Goal: Information Seeking & Learning: Learn about a topic

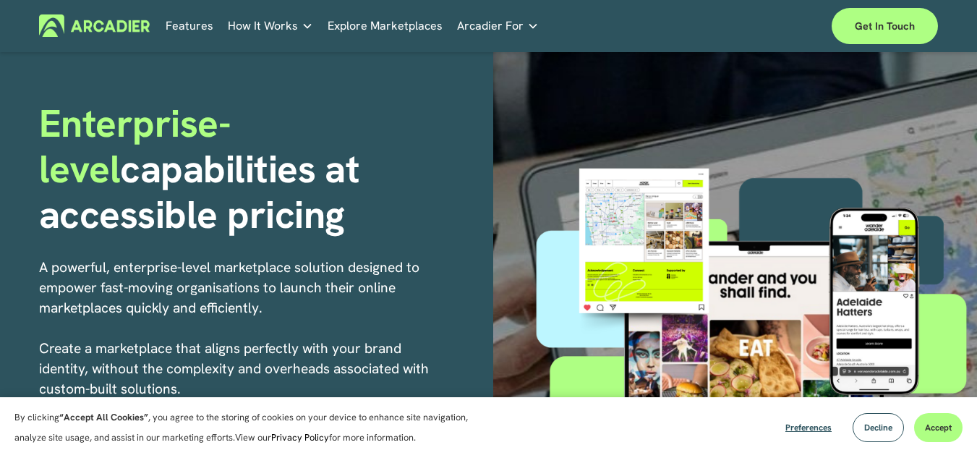
scroll to position [67, 0]
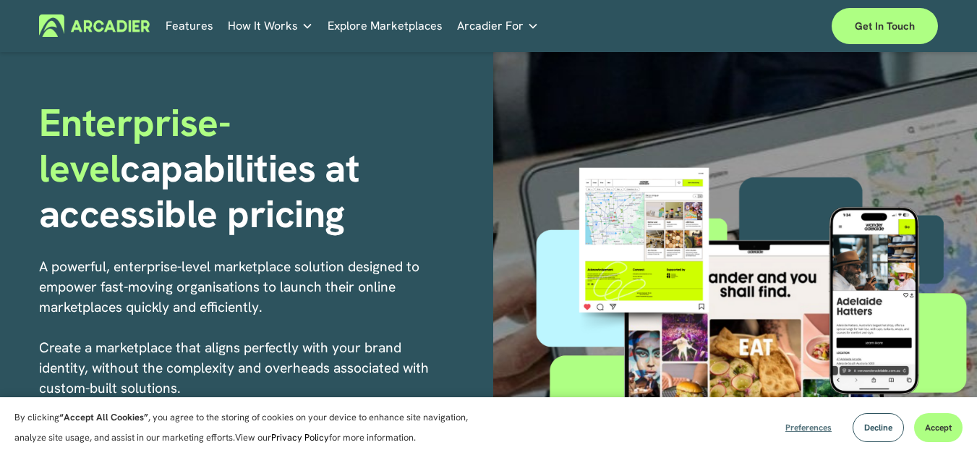
click at [819, 427] on span "Preferences" at bounding box center [808, 428] width 46 height 12
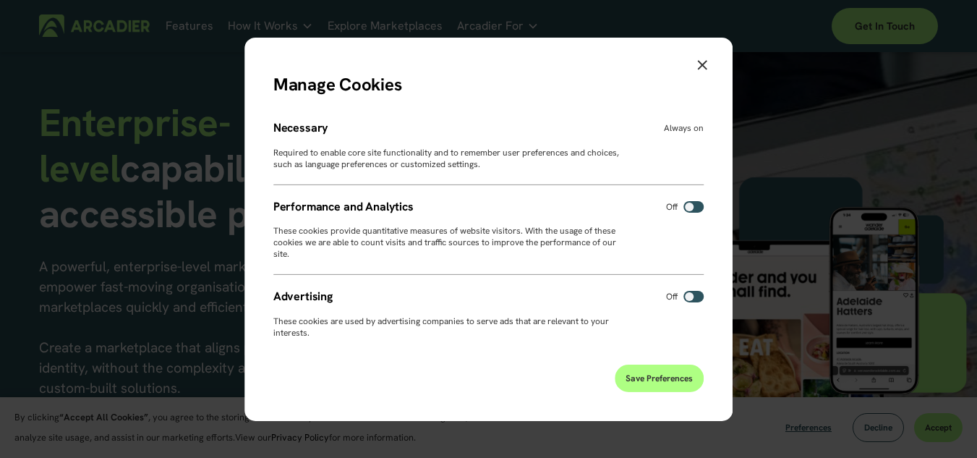
click at [652, 374] on span "Save Preferences" at bounding box center [659, 378] width 67 height 12
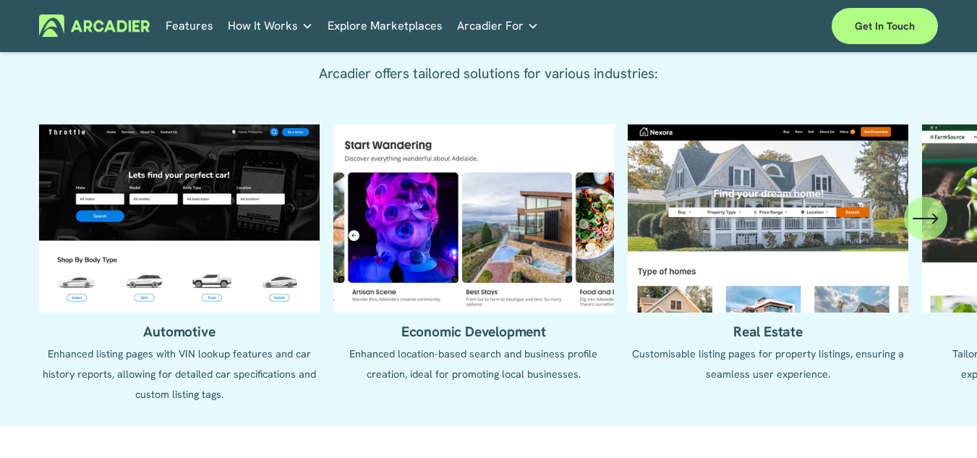
scroll to position [1469, 0]
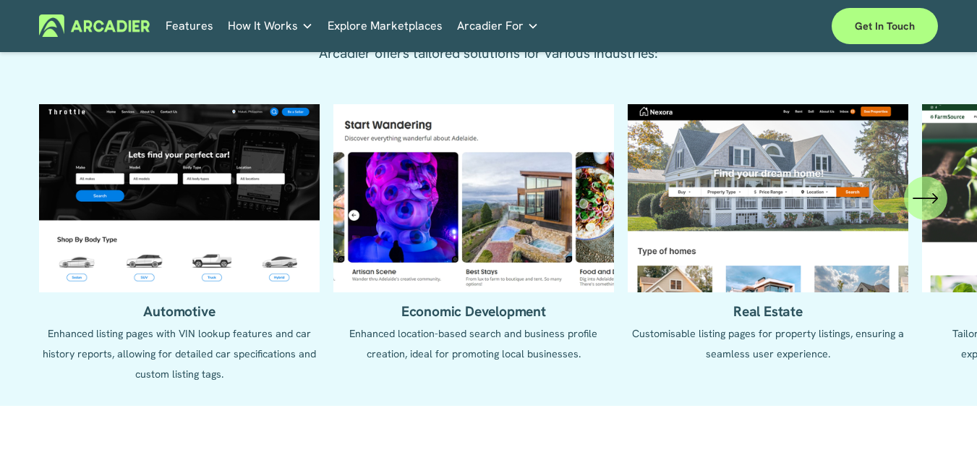
click at [927, 210] on icon "\a \a \a Next\a \a" at bounding box center [926, 198] width 26 height 26
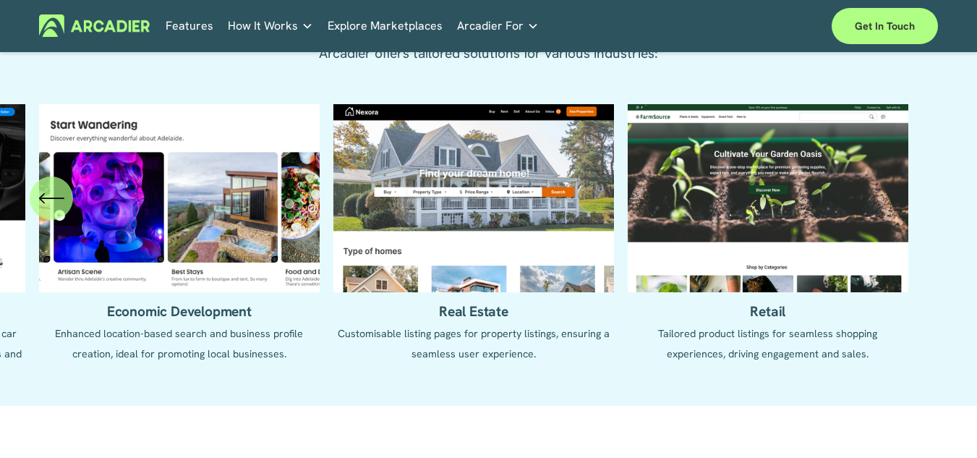
click at [842, 203] on ul "Automotive Enhanced listing pages with VIN lookup features and car history repo…" at bounding box center [488, 244] width 899 height 280
click at [806, 222] on ul "Automotive Enhanced listing pages with VIN lookup features and car history repo…" at bounding box center [488, 244] width 899 height 280
click at [779, 329] on ul "Automotive Enhanced listing pages with VIN lookup features and car history repo…" at bounding box center [488, 244] width 899 height 280
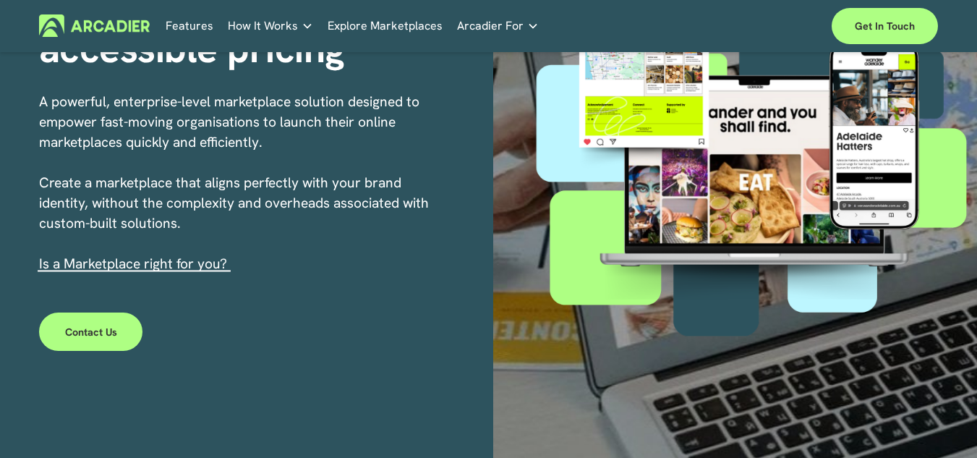
scroll to position [231, 0]
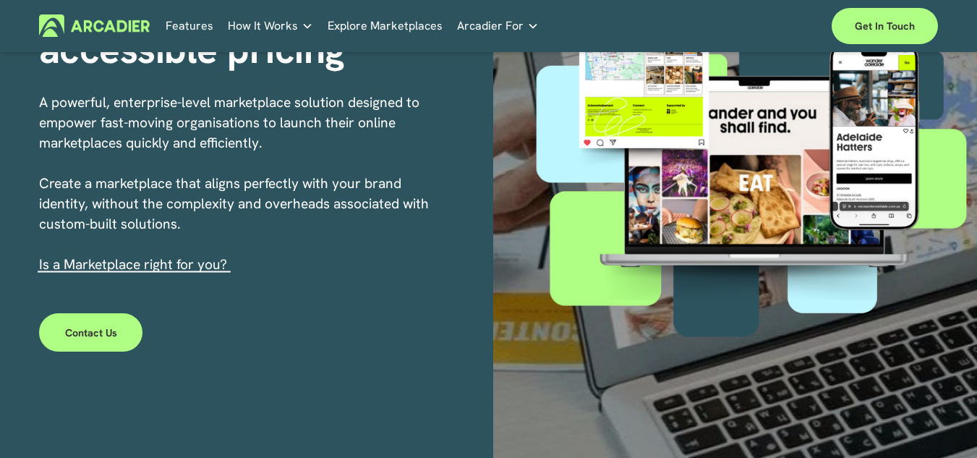
click at [190, 259] on link "s a Marketplace right for you?" at bounding box center [135, 264] width 184 height 18
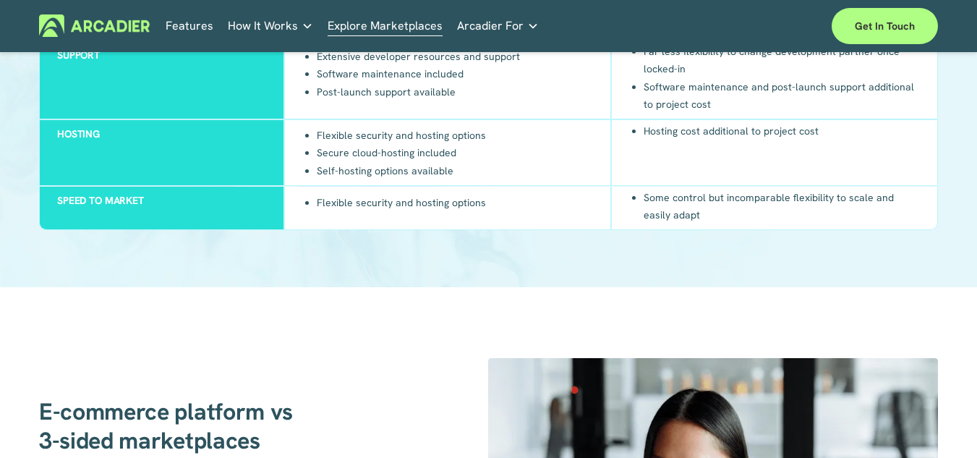
scroll to position [1522, 0]
